Goal: Task Accomplishment & Management: Manage account settings

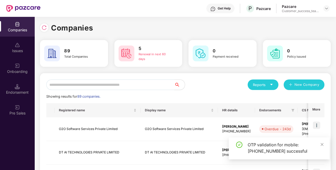
click at [123, 86] on input "text" at bounding box center [110, 85] width 128 height 11
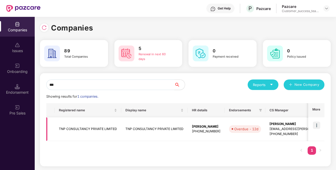
type input "***"
click at [318, 127] on img at bounding box center [316, 125] width 7 height 7
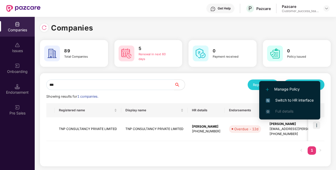
click at [271, 99] on span "Switch to HR interface" at bounding box center [290, 100] width 48 height 6
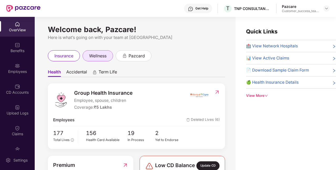
click at [99, 57] on span "wellness" at bounding box center [97, 56] width 17 height 7
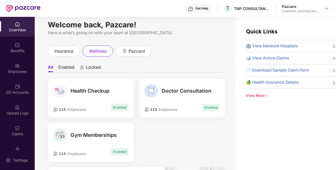
scroll to position [3, 0]
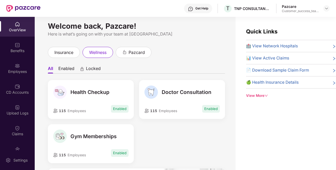
click at [69, 67] on li "Enabled" at bounding box center [66, 70] width 16 height 8
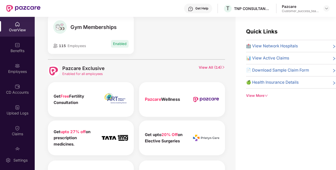
scroll to position [113, 0]
click at [206, 68] on span "View All ( 14 )" at bounding box center [212, 71] width 26 height 12
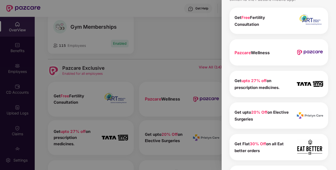
scroll to position [0, 0]
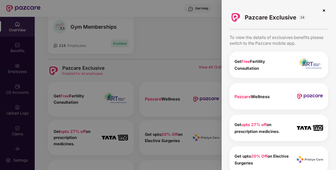
click at [323, 9] on img at bounding box center [324, 10] width 8 height 8
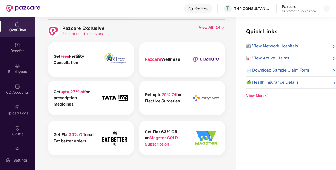
click at [210, 27] on span "View All ( 14 )" at bounding box center [212, 31] width 26 height 12
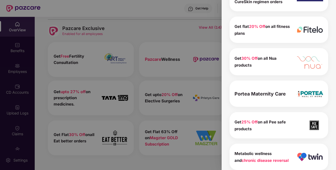
scroll to position [331, 0]
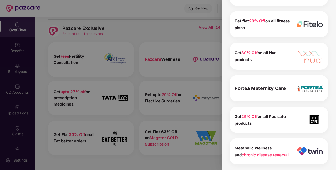
click at [143, 99] on div at bounding box center [168, 85] width 336 height 170
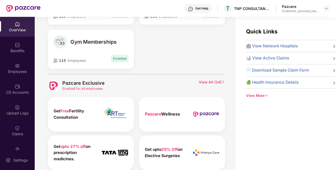
scroll to position [97, 0]
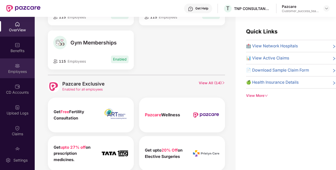
click at [19, 65] on img at bounding box center [17, 65] width 5 height 5
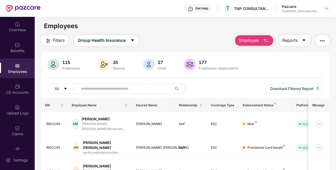
click at [115, 90] on input "text" at bounding box center [123, 89] width 85 height 8
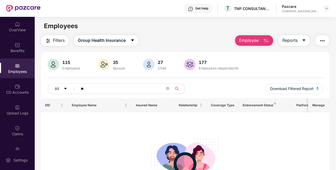
type input "*"
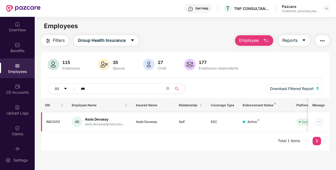
type input "***"
click at [319, 122] on img at bounding box center [319, 122] width 8 height 8
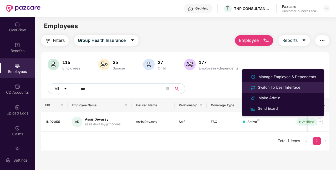
click at [275, 88] on div "Switch To User Interface" at bounding box center [279, 88] width 44 height 6
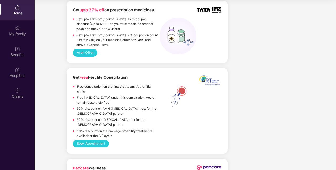
scroll to position [365, 0]
